Goal: Task Accomplishment & Management: Use online tool/utility

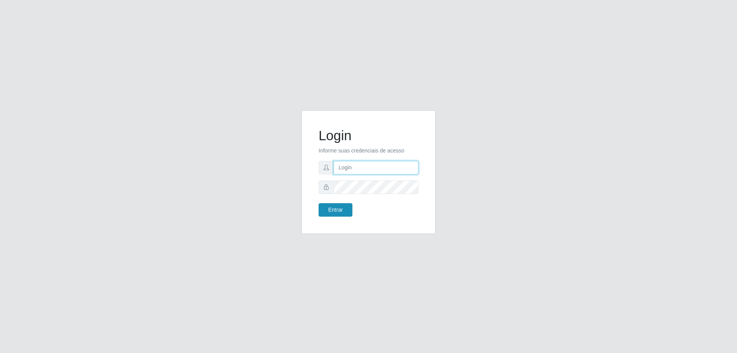
type input "[EMAIL_ADDRESS][DOMAIN_NAME]"
click at [330, 209] on button "Entrar" at bounding box center [336, 209] width 34 height 13
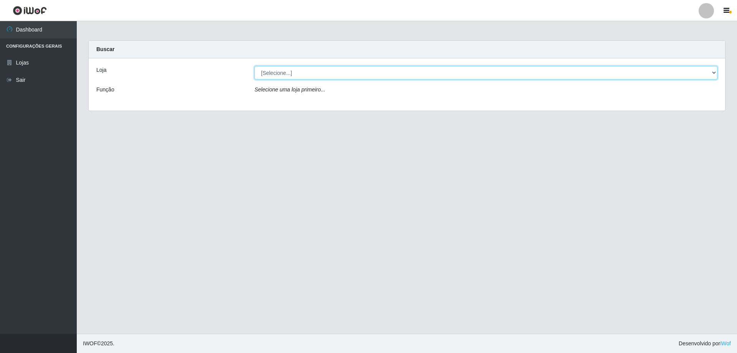
click at [717, 75] on select "[Selecione...] SuperShow Bis - [GEOGRAPHIC_DATA]" at bounding box center [485, 72] width 463 height 13
select select "59"
click at [254, 66] on select "[Selecione...] SuperShow Bis - [GEOGRAPHIC_DATA]" at bounding box center [485, 72] width 463 height 13
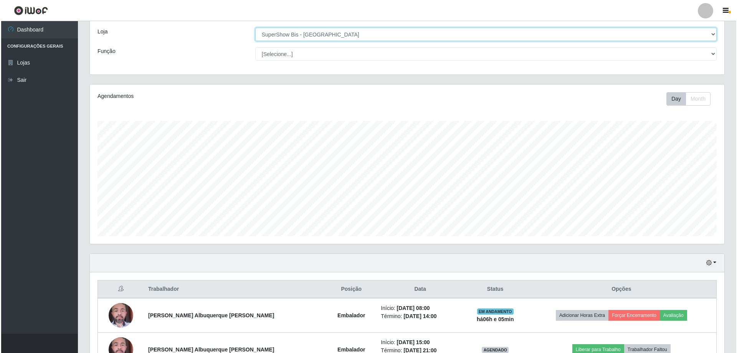
scroll to position [89, 0]
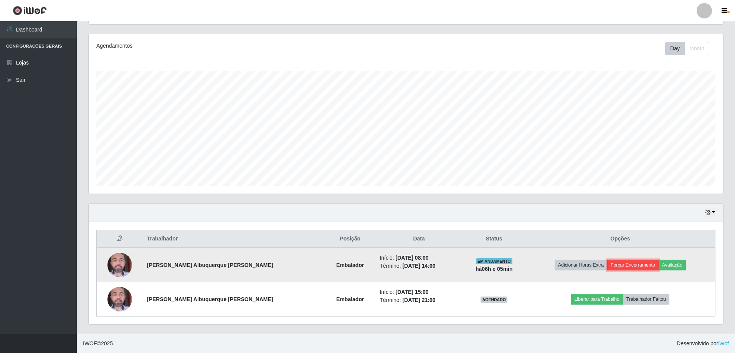
click at [622, 263] on button "Forçar Encerramento" at bounding box center [632, 264] width 51 height 11
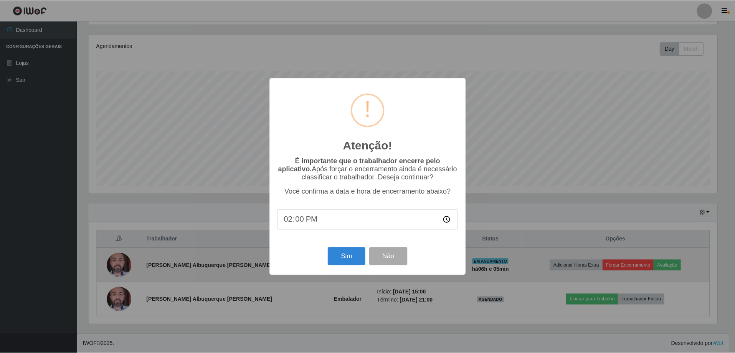
scroll to position [159, 631]
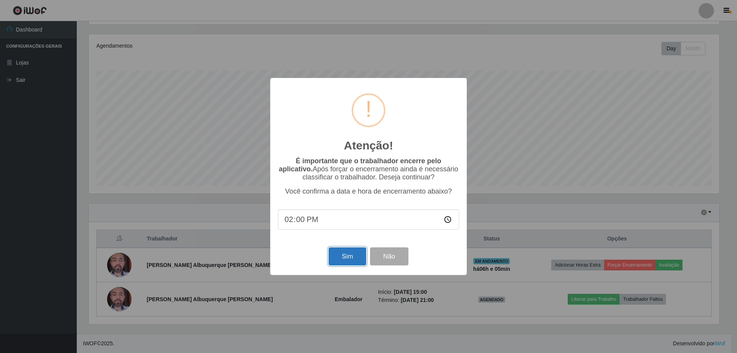
click at [346, 256] on button "Sim" at bounding box center [347, 256] width 37 height 18
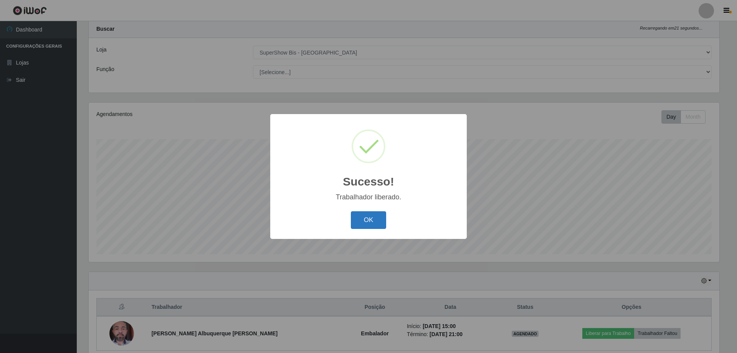
click at [370, 224] on button "OK" at bounding box center [369, 220] width 36 height 18
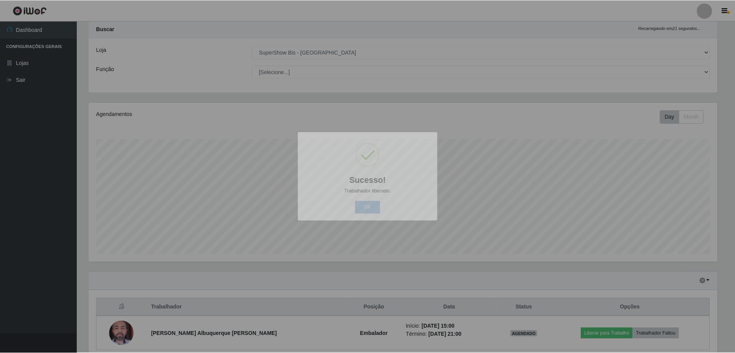
scroll to position [159, 634]
